Goal: Task Accomplishment & Management: Use online tool/utility

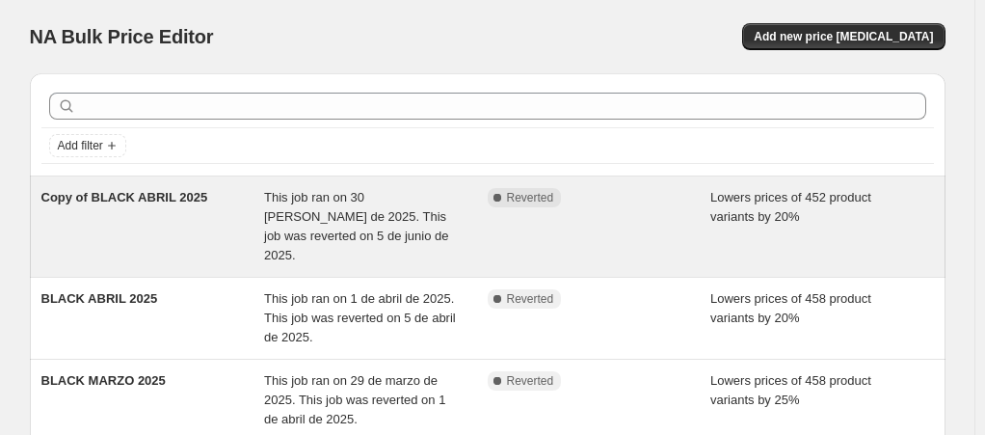
click at [323, 203] on span "This job ran on 30 [PERSON_NAME] de 2025. This job was reverted on 5 de junio d…" at bounding box center [356, 226] width 185 height 72
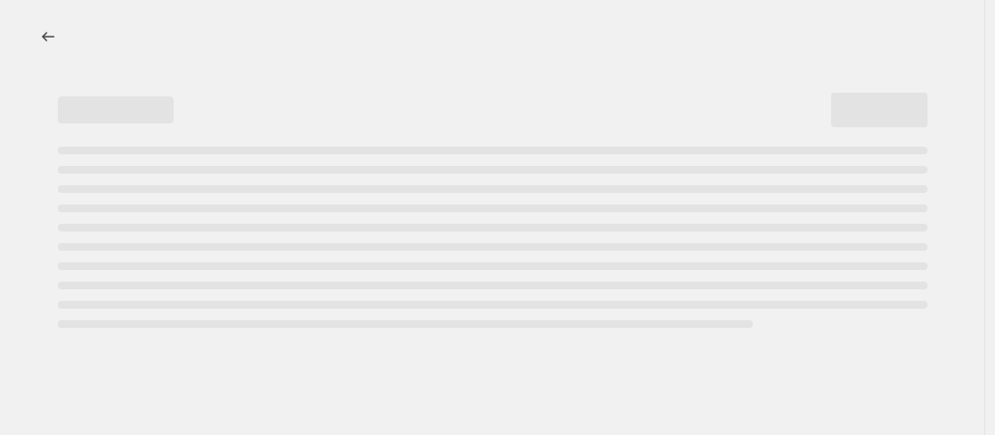
select select "percentage"
select select "collection"
select select "not_equal"
select select "collection"
select select "not_equal"
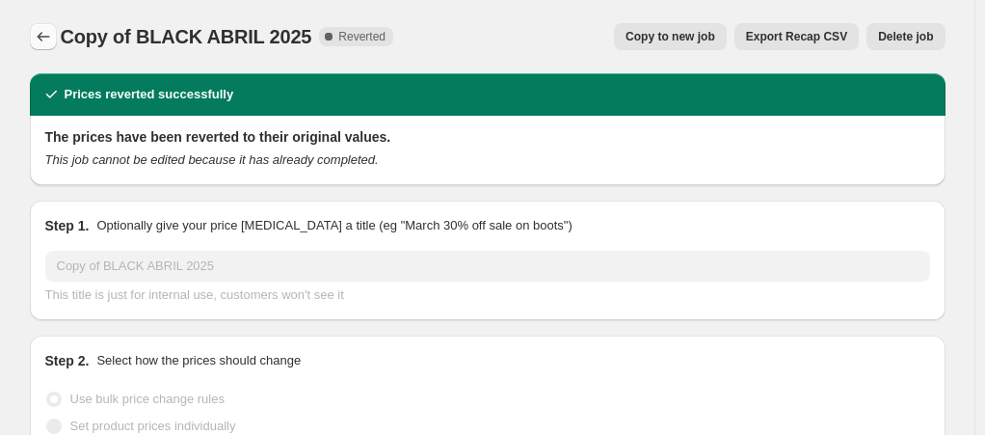
click at [50, 31] on icon "Price change jobs" at bounding box center [43, 36] width 19 height 19
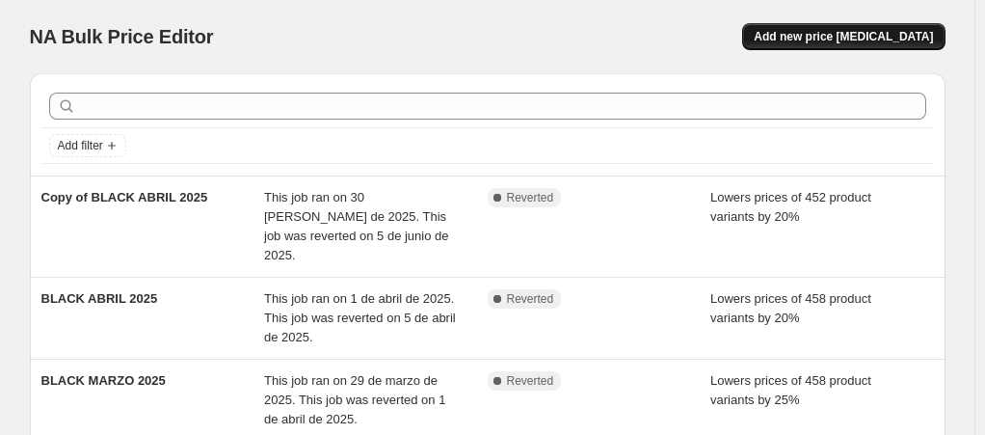
click at [909, 36] on span "Add new price [MEDICAL_DATA]" at bounding box center [843, 36] width 179 height 15
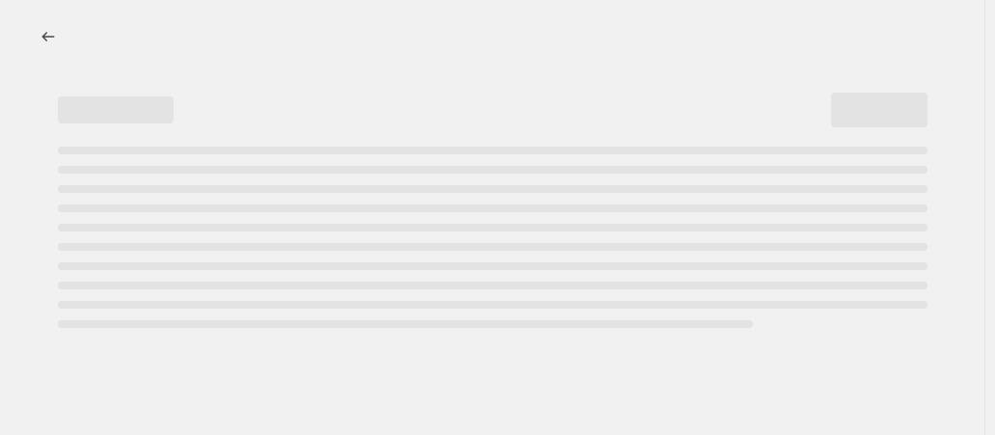
select select "percentage"
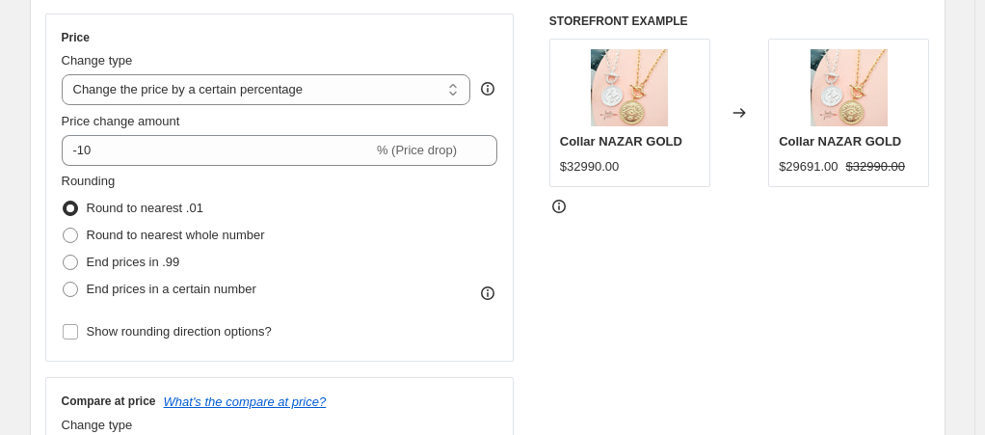
scroll to position [353, 0]
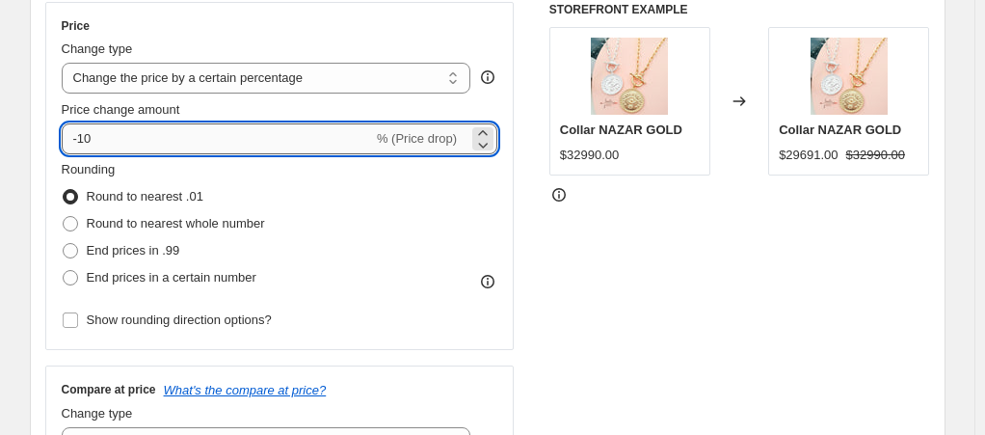
click at [134, 144] on input "-10" at bounding box center [217, 138] width 311 height 31
type input "-15"
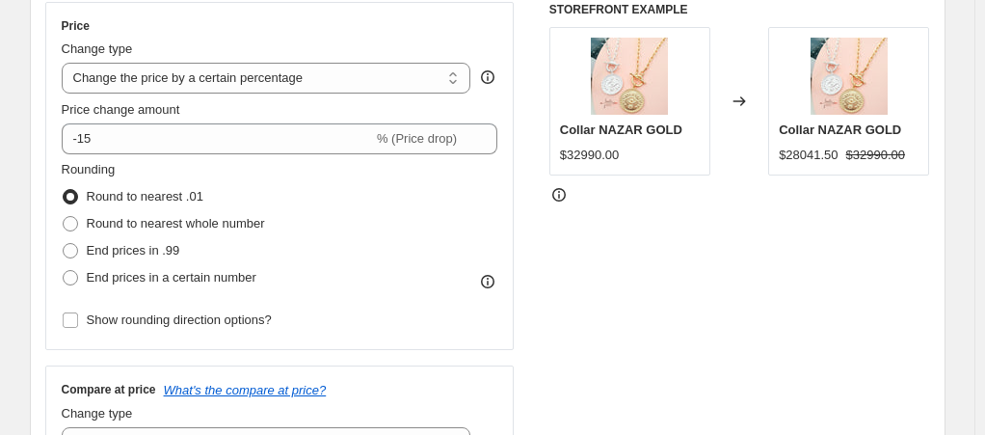
click at [756, 251] on div "STOREFRONT EXAMPLE Collar NAZAR GOLD $32990.00 Changed to Collar NAZAR GOLD $28…" at bounding box center [740, 238] width 381 height 472
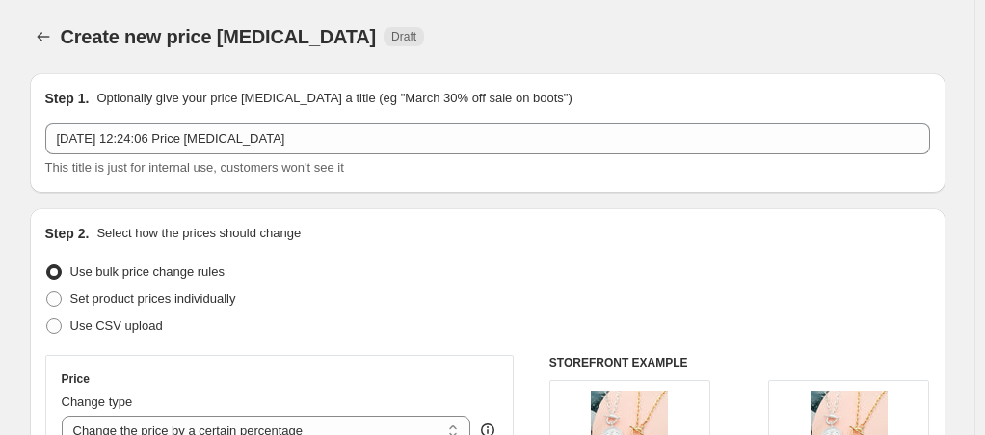
scroll to position [380, 0]
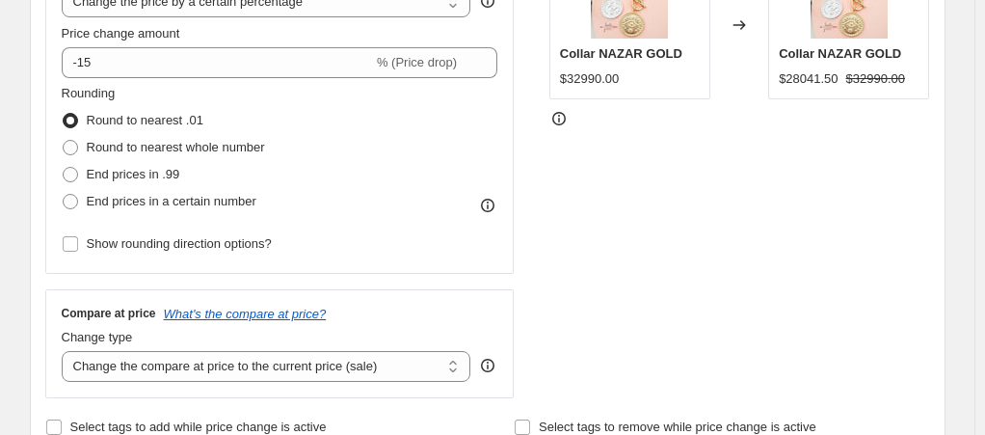
scroll to position [0, 0]
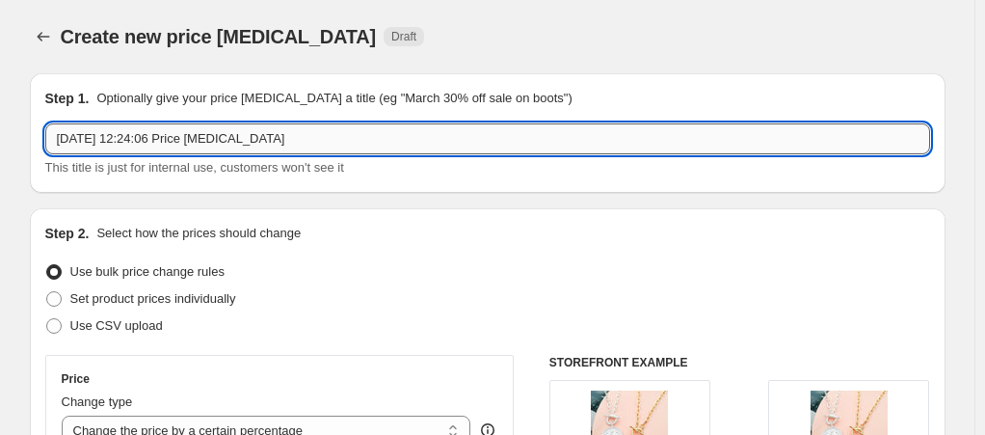
click at [318, 143] on input "[DATE] 12:24:06 Price [MEDICAL_DATA]" at bounding box center [487, 138] width 885 height 31
drag, startPoint x: 318, startPoint y: 143, endPoint x: 39, endPoint y: 128, distance: 280.0
click at [39, 128] on div "Step 1. Optionally give your price [MEDICAL_DATA] a title (eg "March 30% off sa…" at bounding box center [488, 133] width 916 height 120
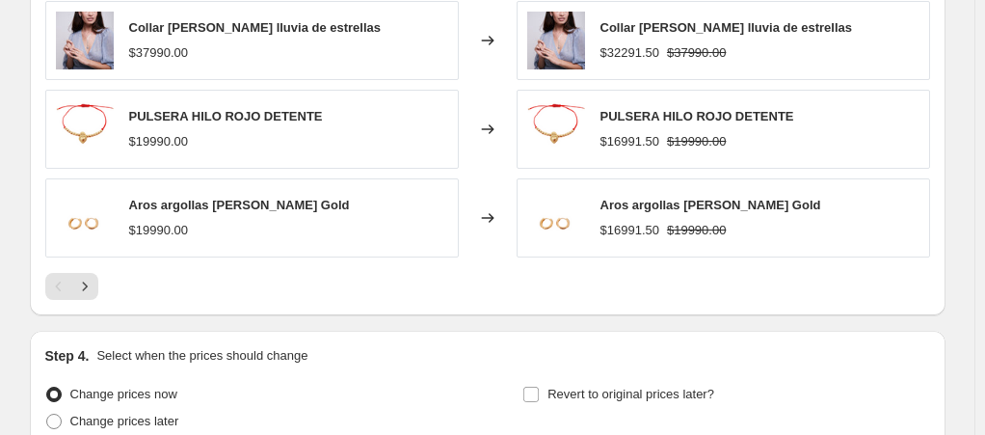
scroll to position [1488, 0]
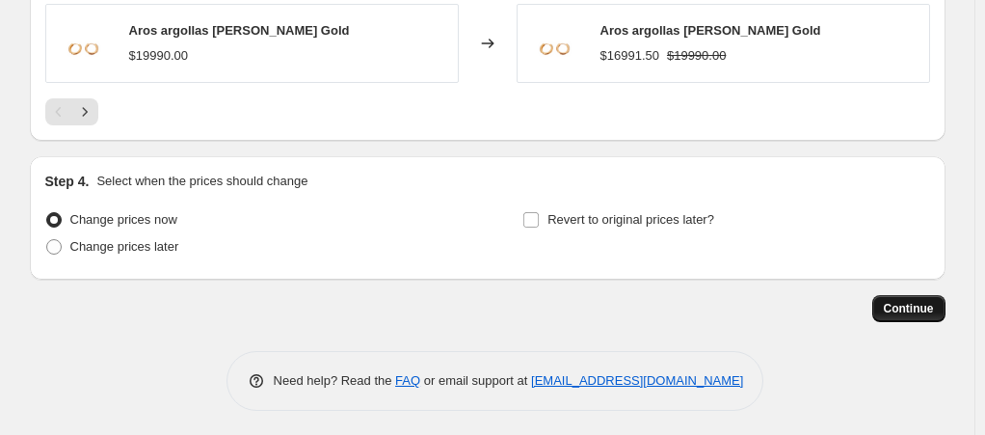
type input "18 A 21 DE SEPTIEMBRE FULL SITE -15%"
click at [902, 301] on span "Continue" at bounding box center [909, 308] width 50 height 15
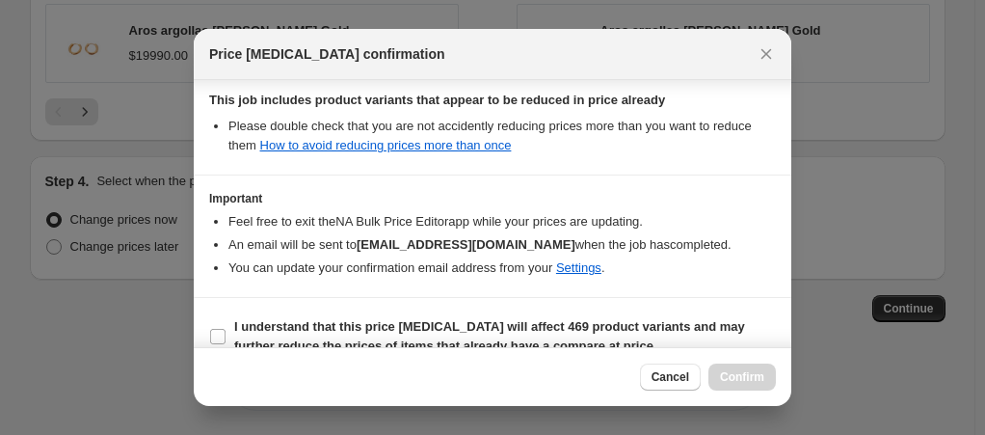
scroll to position [480, 0]
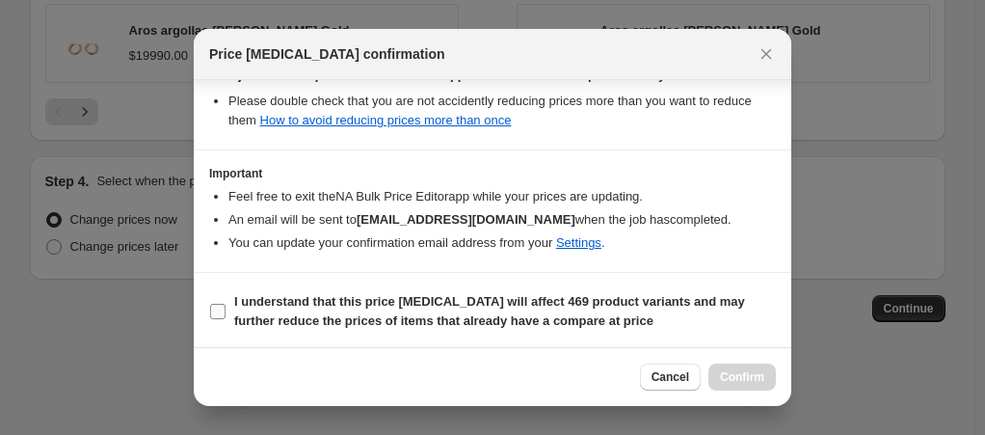
click at [217, 307] on input "I understand that this price [MEDICAL_DATA] will affect 469 product variants an…" at bounding box center [217, 311] width 15 height 15
checkbox input "true"
click at [730, 377] on span "Confirm" at bounding box center [742, 376] width 44 height 15
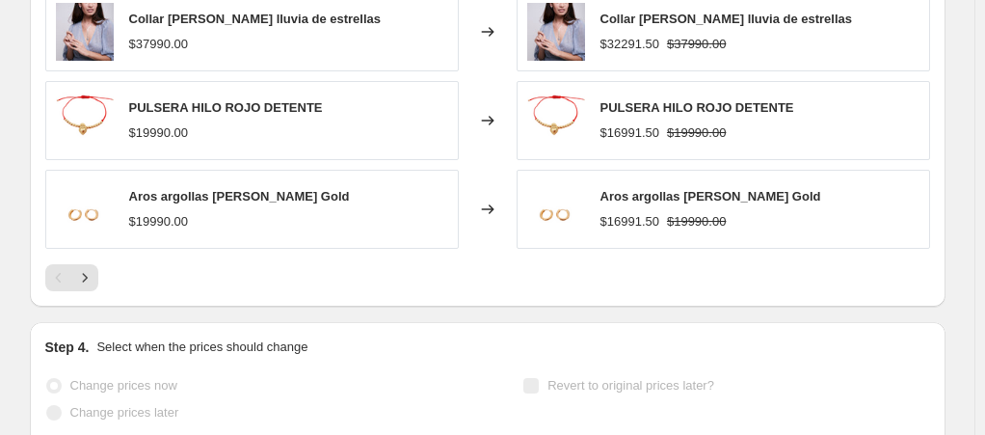
scroll to position [1538, 0]
